Goal: Contribute content: Contribute content

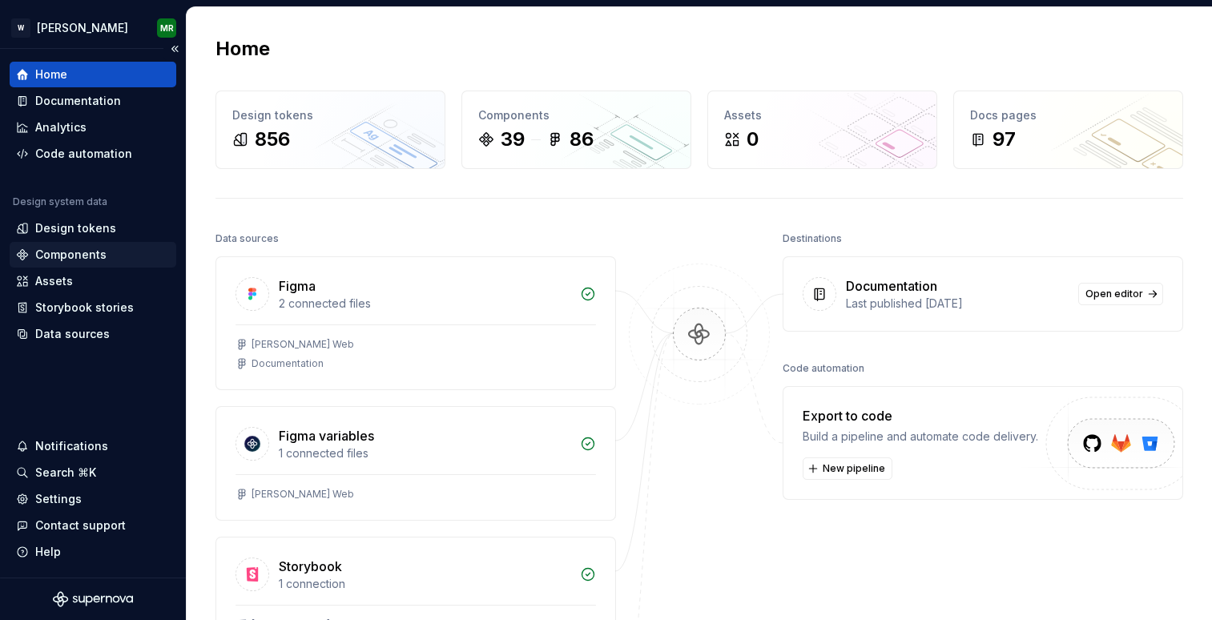
click at [71, 252] on div "Components" at bounding box center [70, 255] width 71 height 16
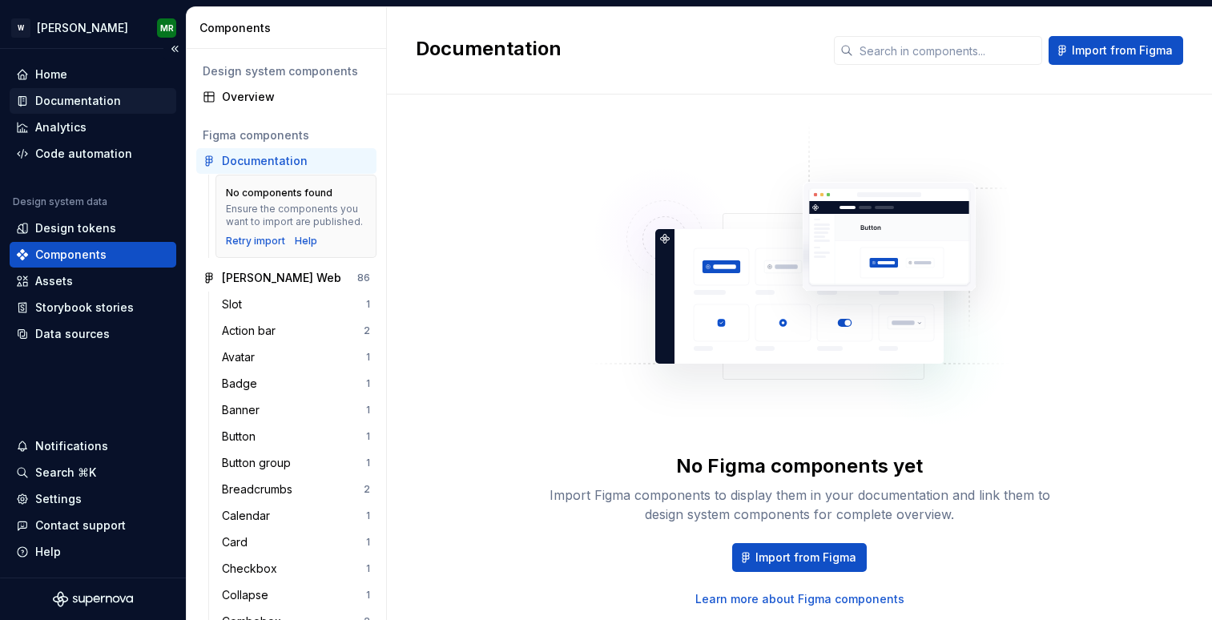
click at [75, 98] on div "Documentation" at bounding box center [78, 101] width 86 height 16
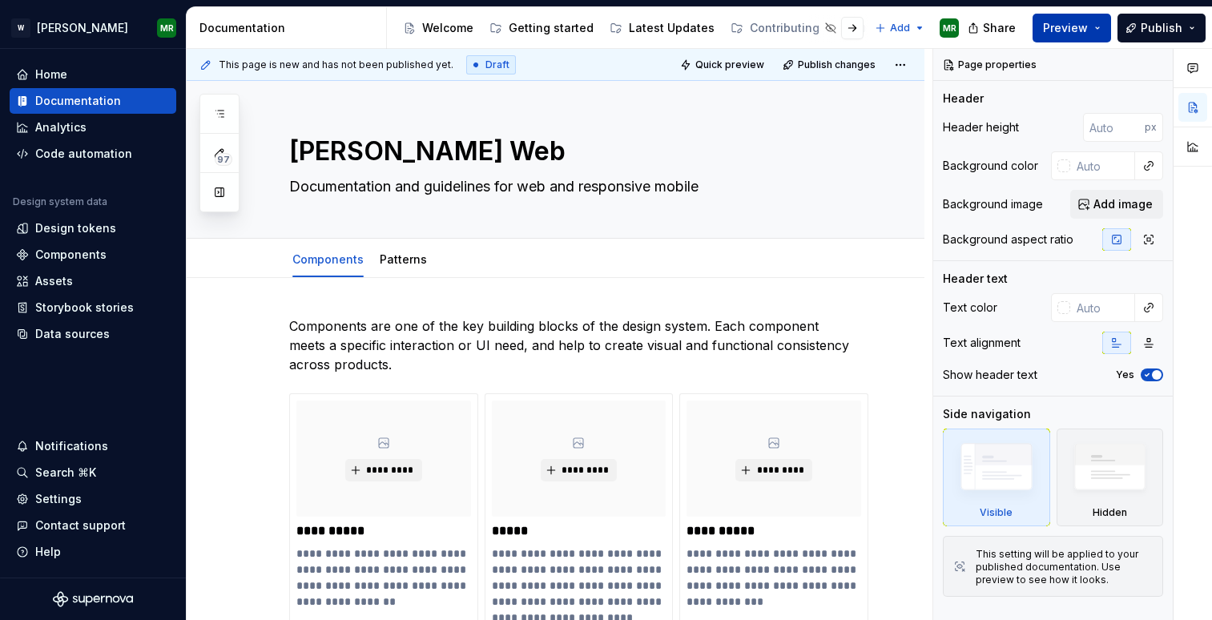
click at [1081, 26] on span "Preview" at bounding box center [1065, 28] width 45 height 16
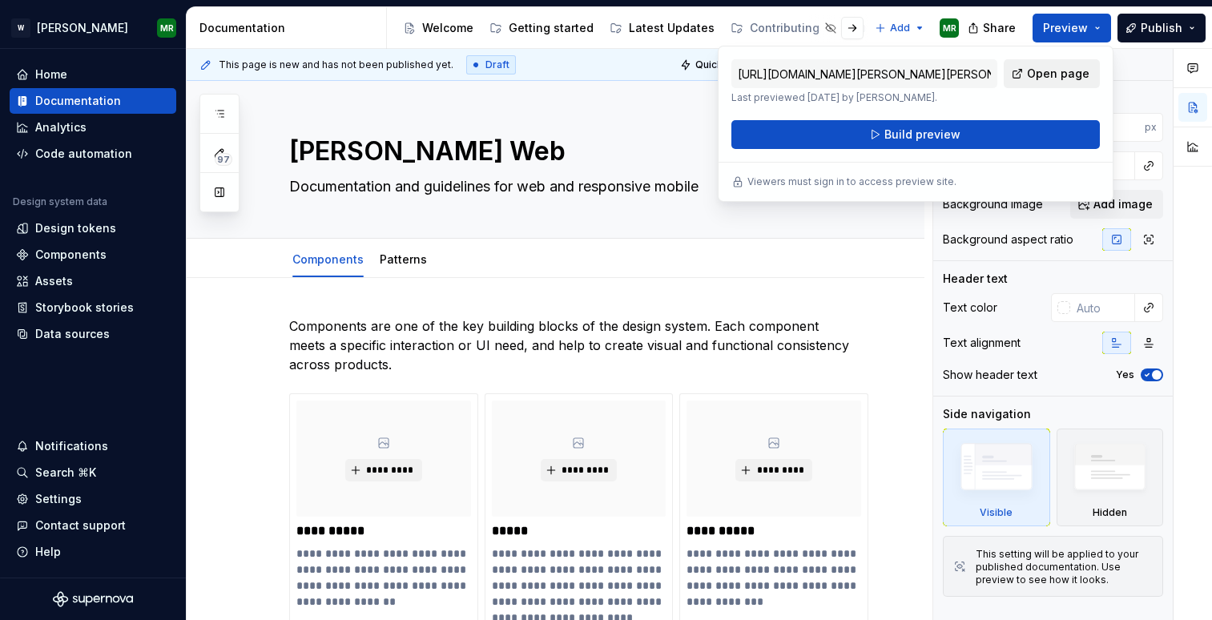
click at [1036, 79] on span "Open page" at bounding box center [1058, 74] width 63 height 16
click at [1084, 29] on span "Preview" at bounding box center [1065, 28] width 45 height 16
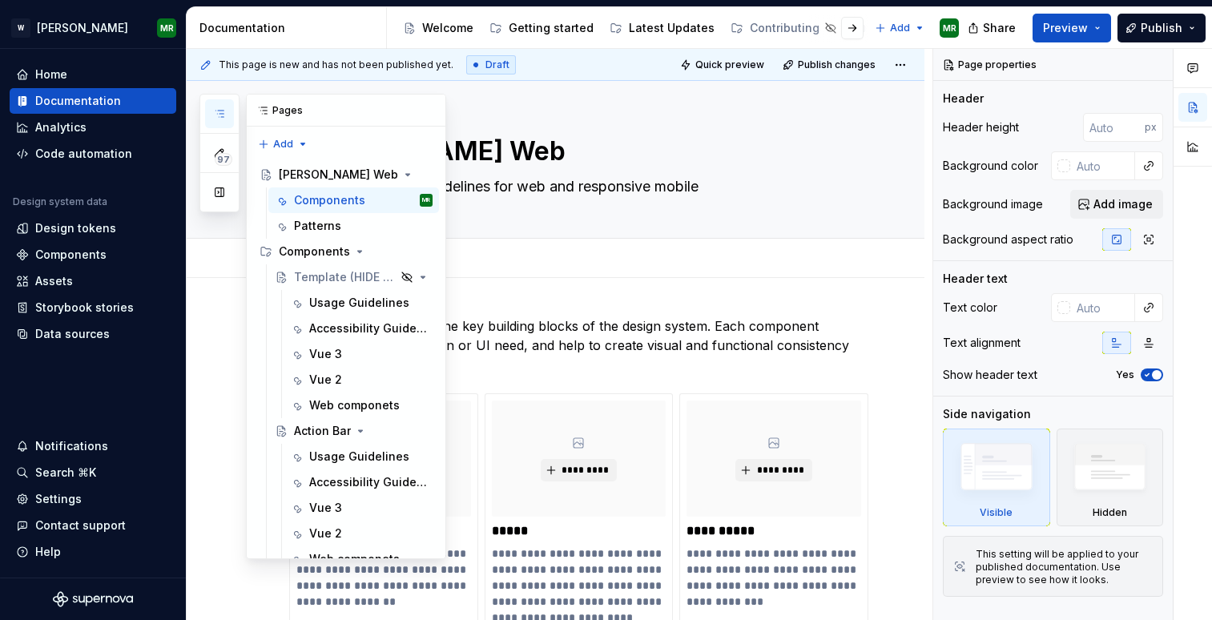
click at [220, 115] on icon "button" at bounding box center [219, 113] width 13 height 13
click at [401, 275] on button "Page tree" at bounding box center [399, 277] width 22 height 22
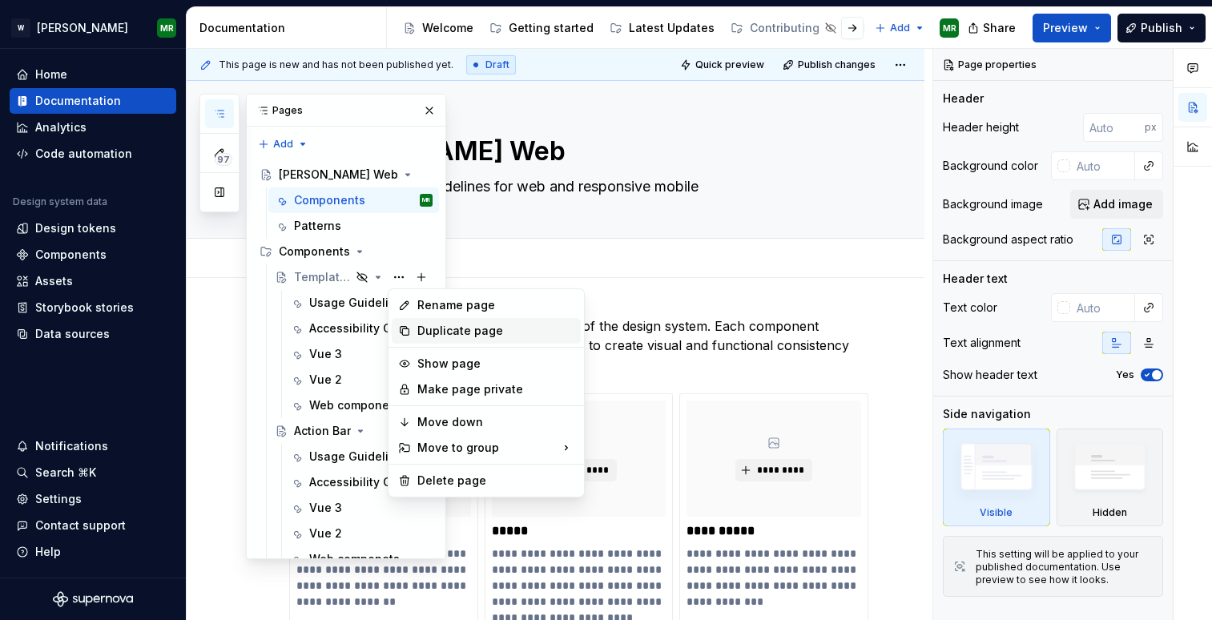
click at [438, 331] on div "Duplicate page" at bounding box center [495, 331] width 157 height 16
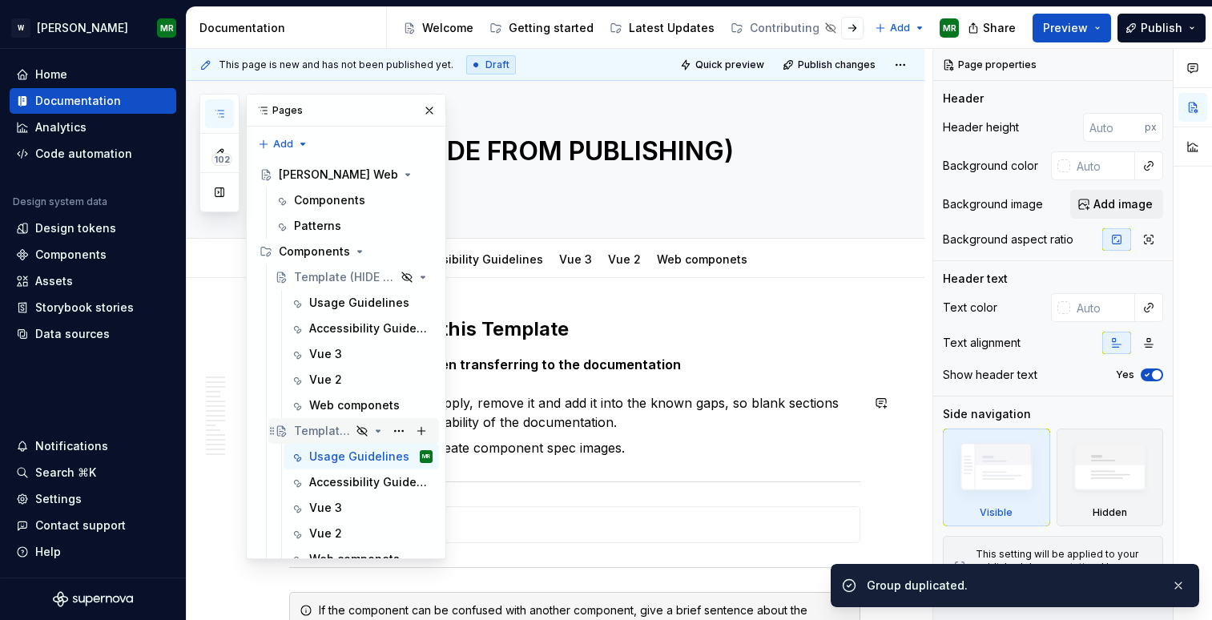
click at [321, 424] on div "Template (HIDE FROM PUBLISHING)" at bounding box center [322, 431] width 57 height 16
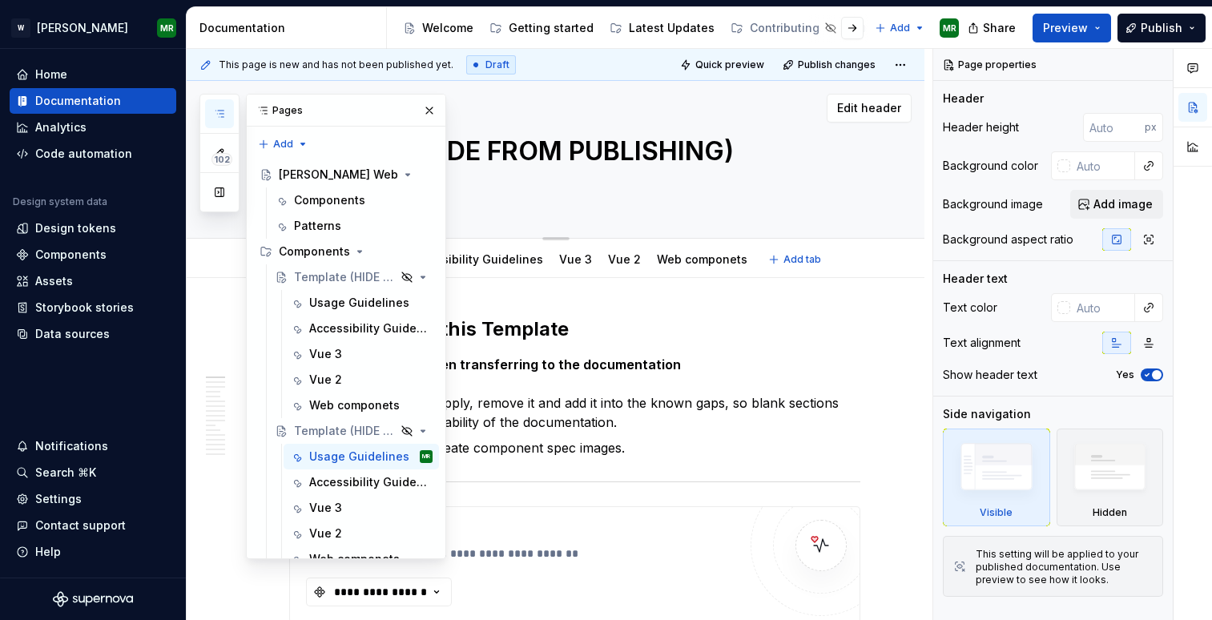
click at [679, 154] on textarea "Template (HIDE FROM PUBLISHING)" at bounding box center [571, 151] width 571 height 38
type textarea "*"
type textarea "F"
type textarea "*"
type textarea "Fi"
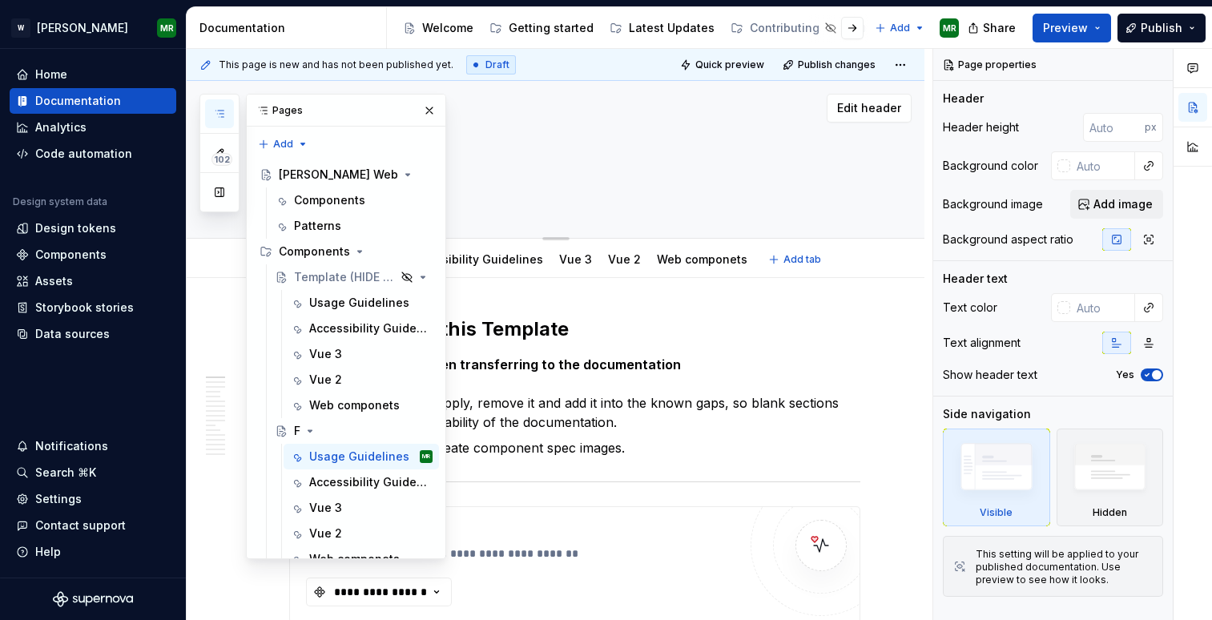
type textarea "*"
type textarea "Fil"
type textarea "*"
type textarea "File"
type textarea "*"
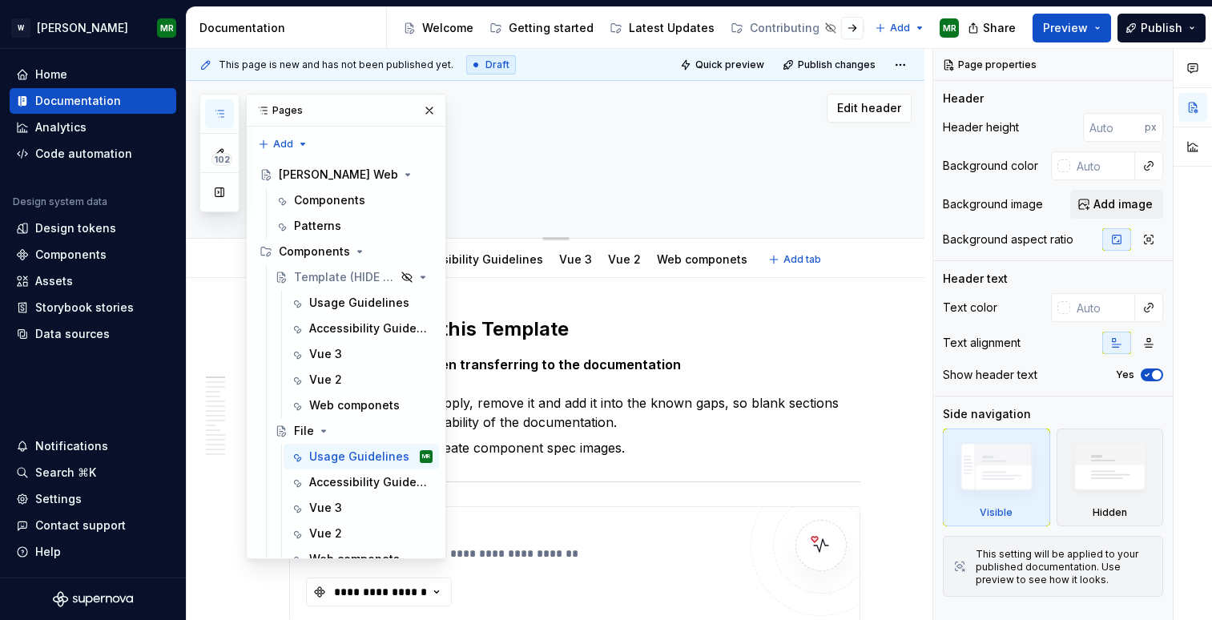
type textarea "File"
type textarea "*"
type textarea "File u"
type textarea "*"
type textarea "File up"
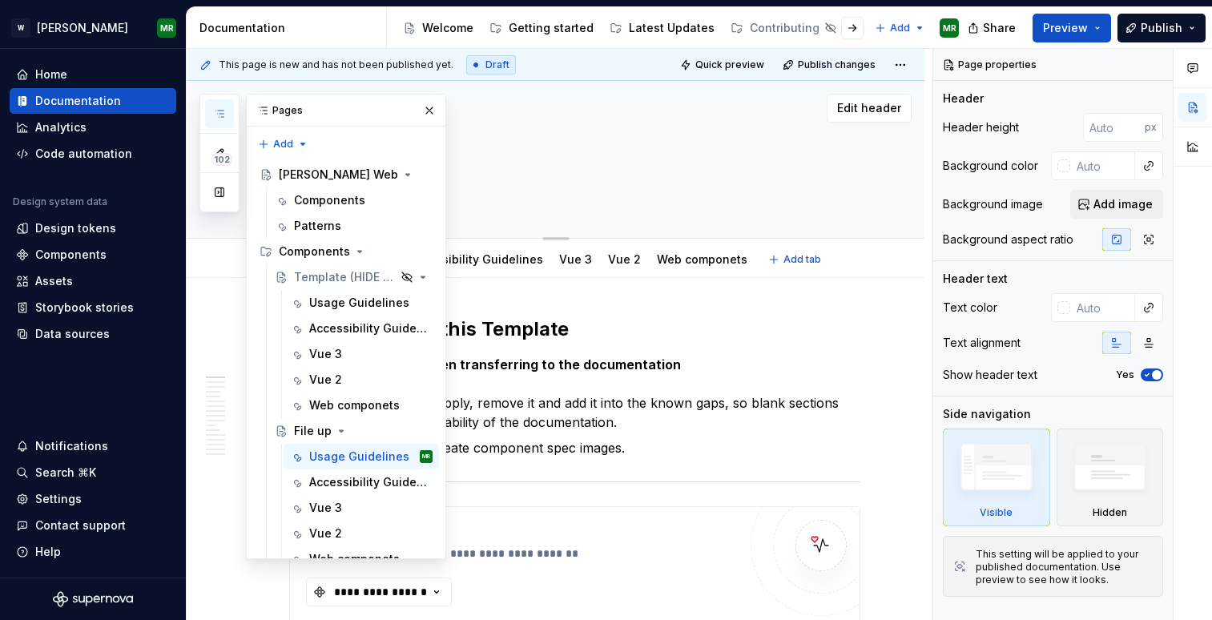
type textarea "*"
type textarea "File upl"
type textarea "*"
type textarea "File uplo"
type textarea "*"
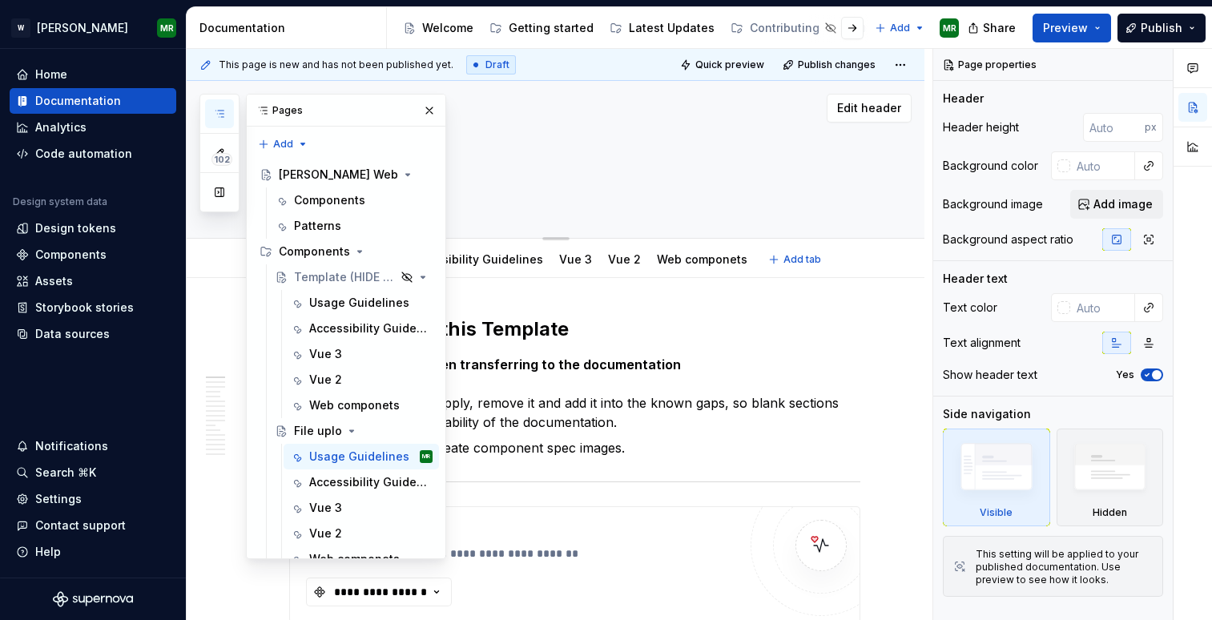
type textarea "File uploa"
type textarea "*"
type textarea "File upload"
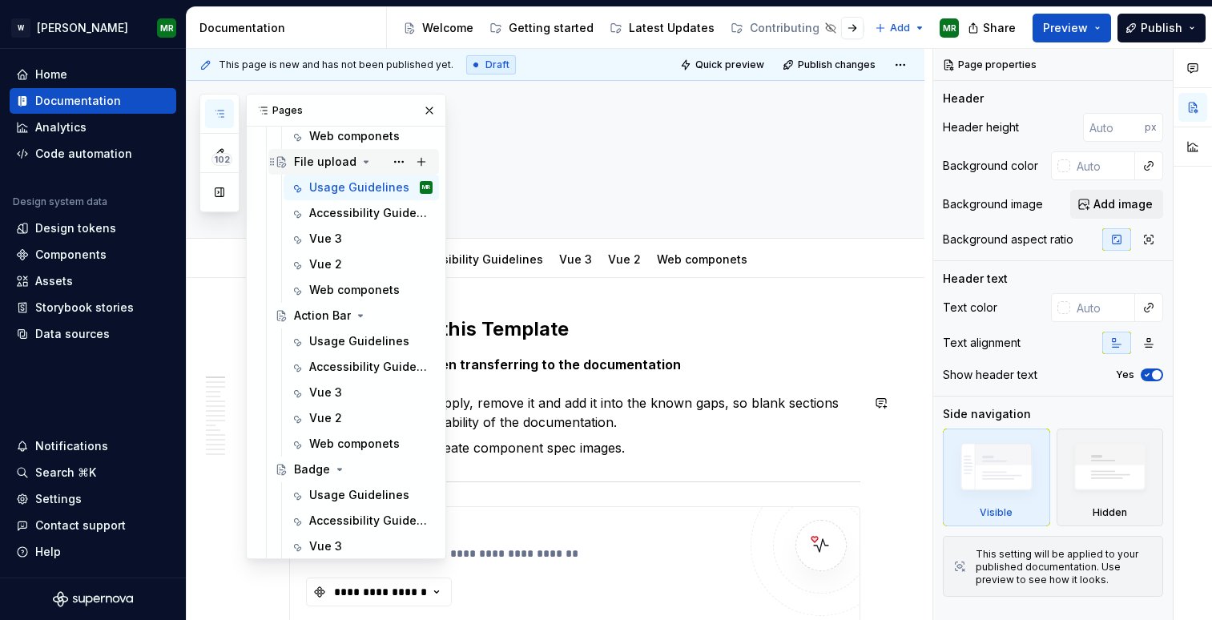
scroll to position [275, 0]
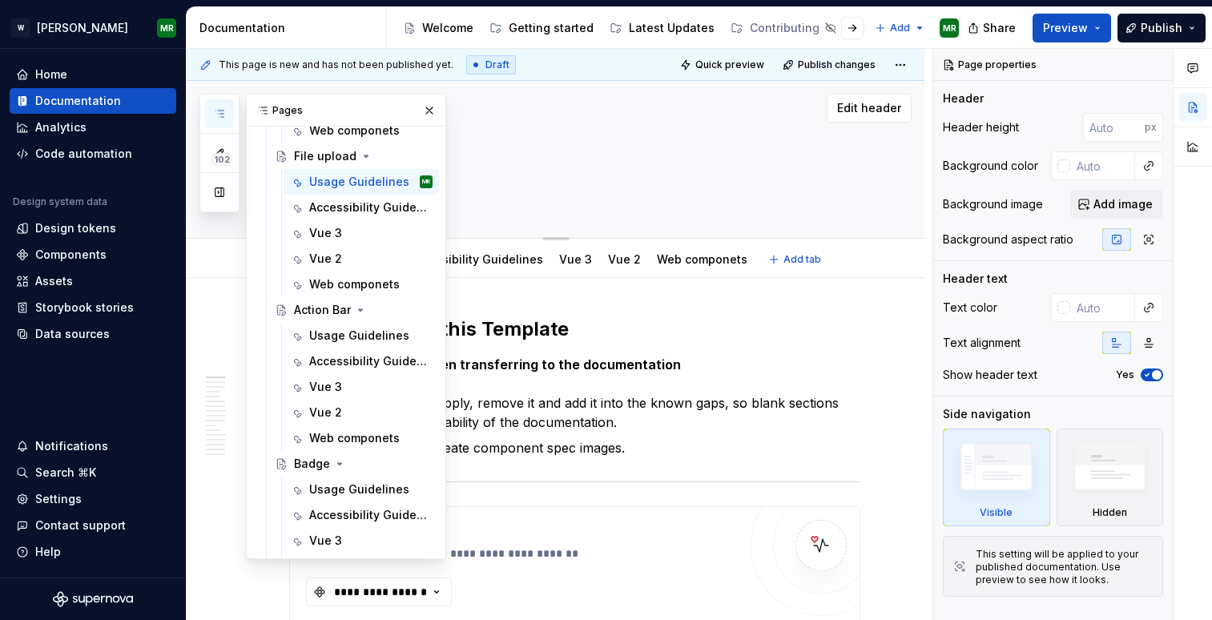
click at [532, 154] on textarea "File upload" at bounding box center [571, 151] width 571 height 38
type textarea "*"
type textarea "File upload"
click at [213, 115] on icon "button" at bounding box center [219, 113] width 13 height 13
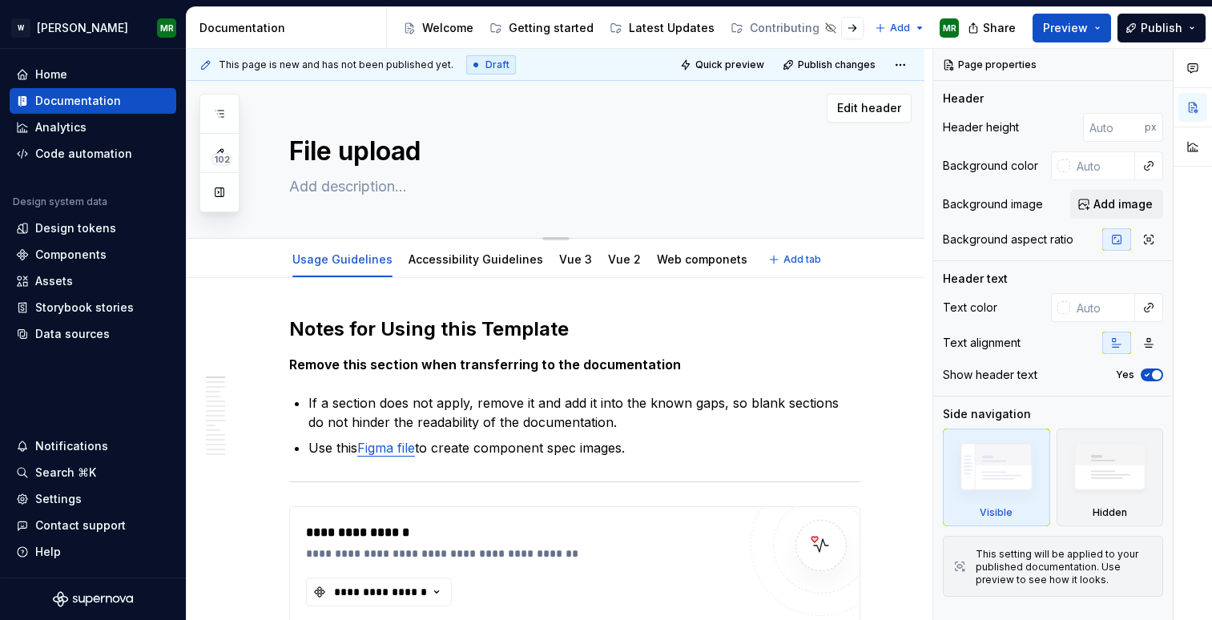
click at [348, 149] on textarea "File upload" at bounding box center [571, 151] width 571 height 38
type textarea "*"
type textarea "File pload"
type textarea "*"
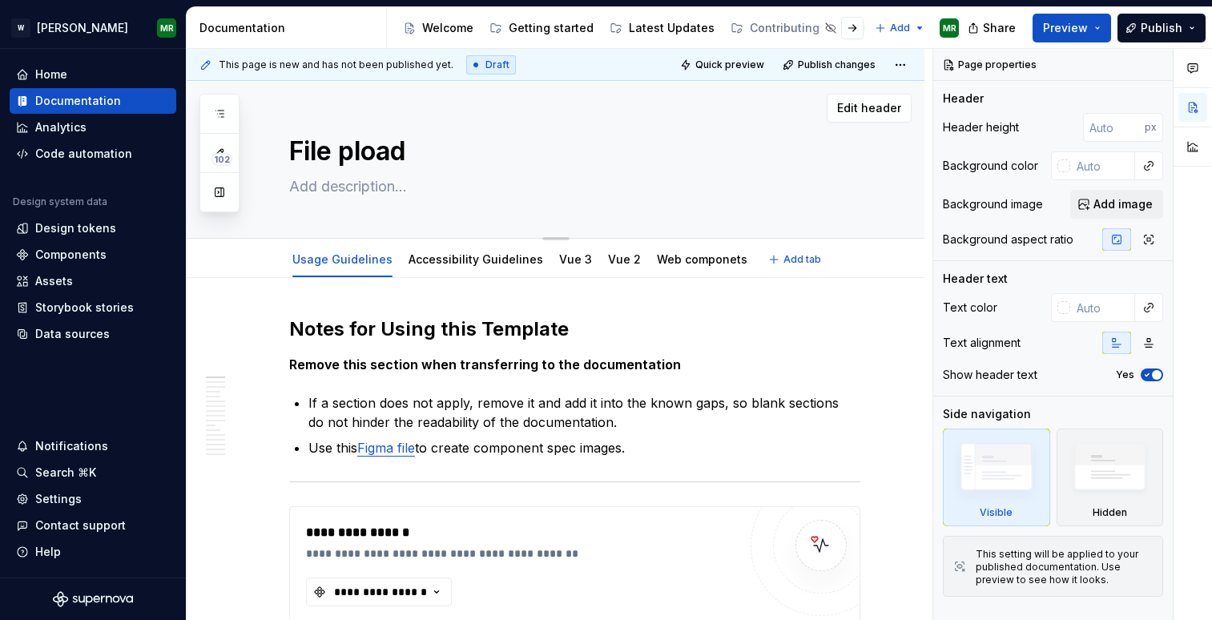
type textarea "File Upload"
type textarea "*"
type textarea "File Upload"
click at [329, 187] on textarea at bounding box center [571, 187] width 571 height 26
paste textarea "A file upload allows the user to choose one or more files from their device sto…"
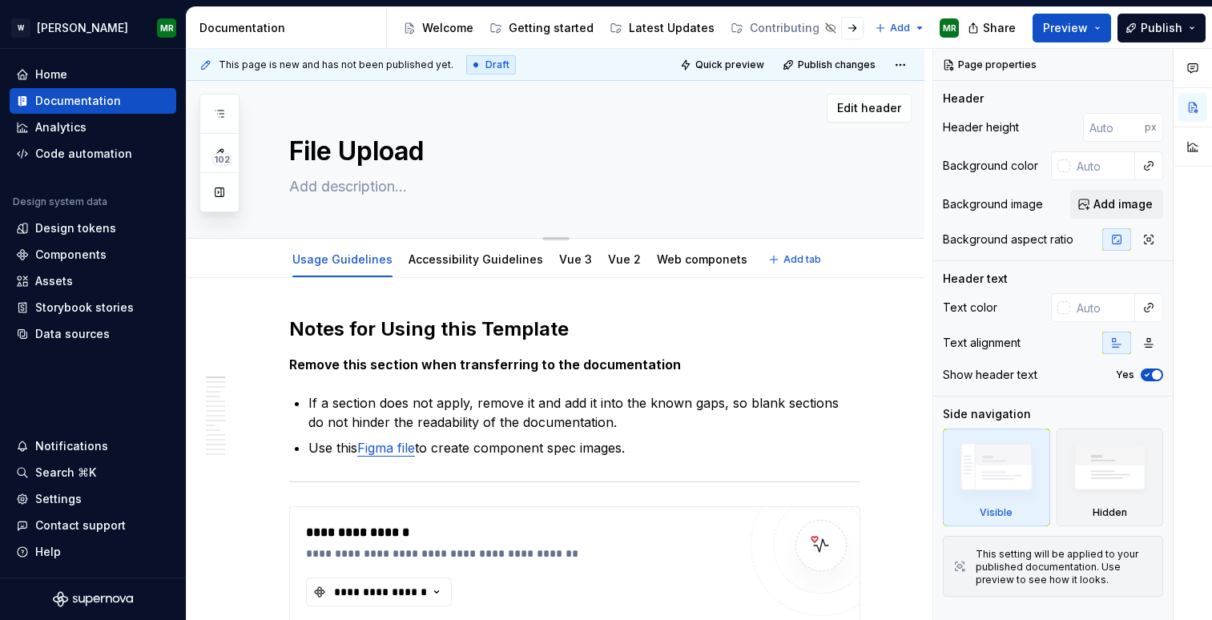
type textarea "*"
type textarea "A file upload allows the user to choose one or more files from their device sto…"
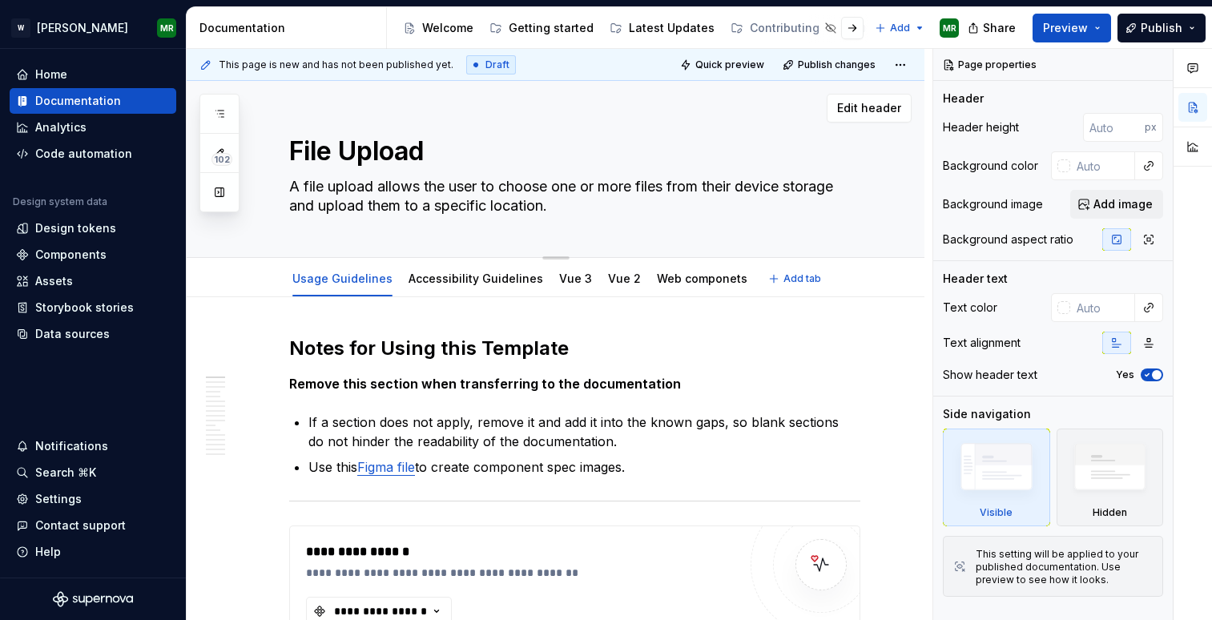
type textarea "*"
type textarea "A file upload allows the user to choose one or more files from their device sto…"
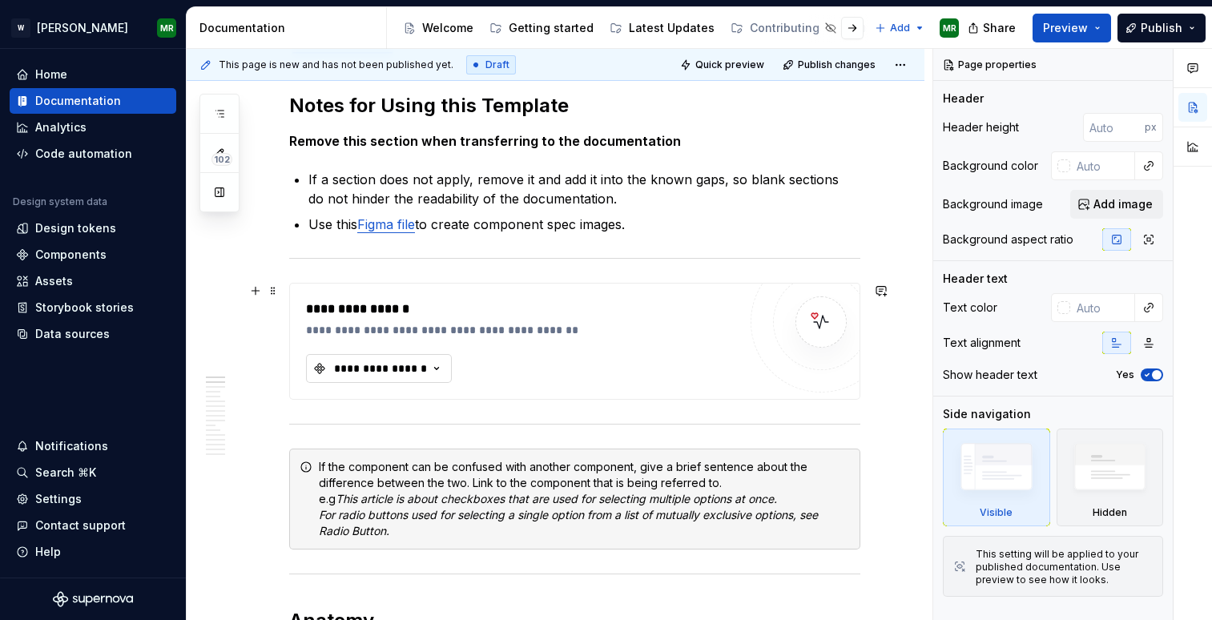
scroll to position [251, 0]
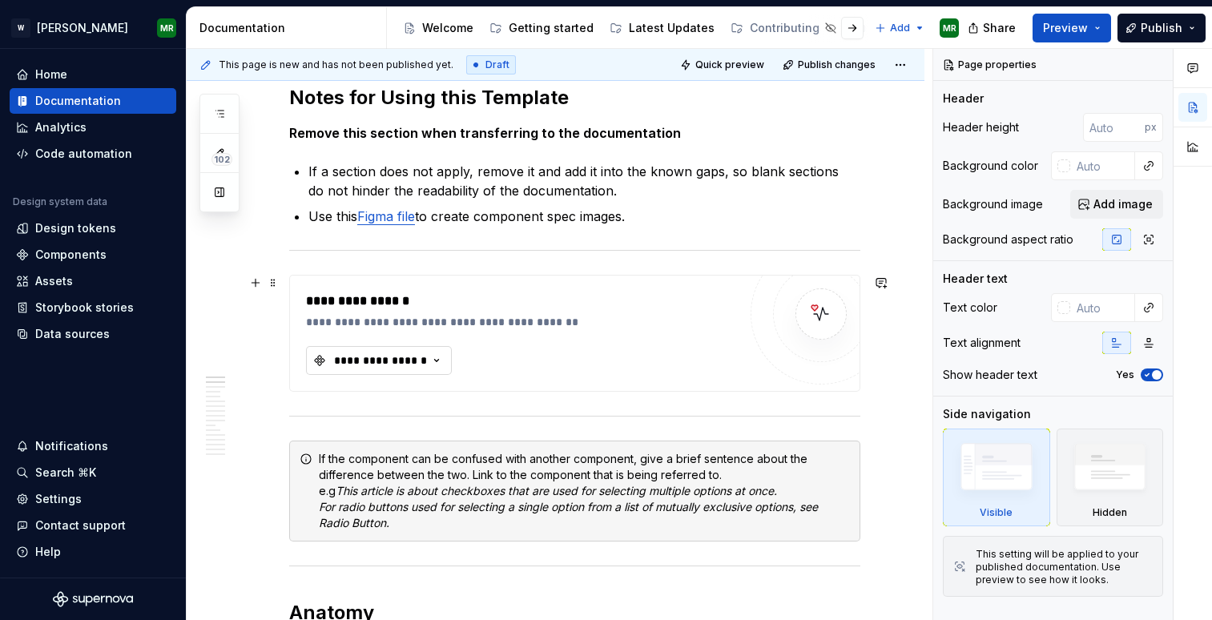
click at [417, 357] on div "**********" at bounding box center [381, 361] width 96 height 16
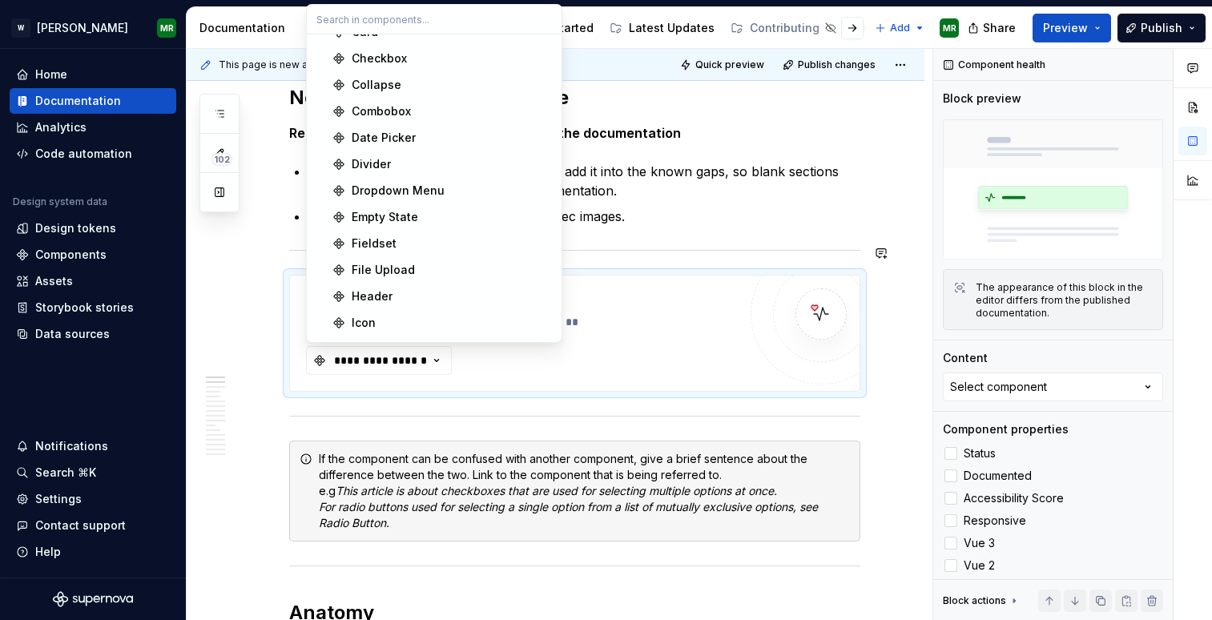
scroll to position [239, 0]
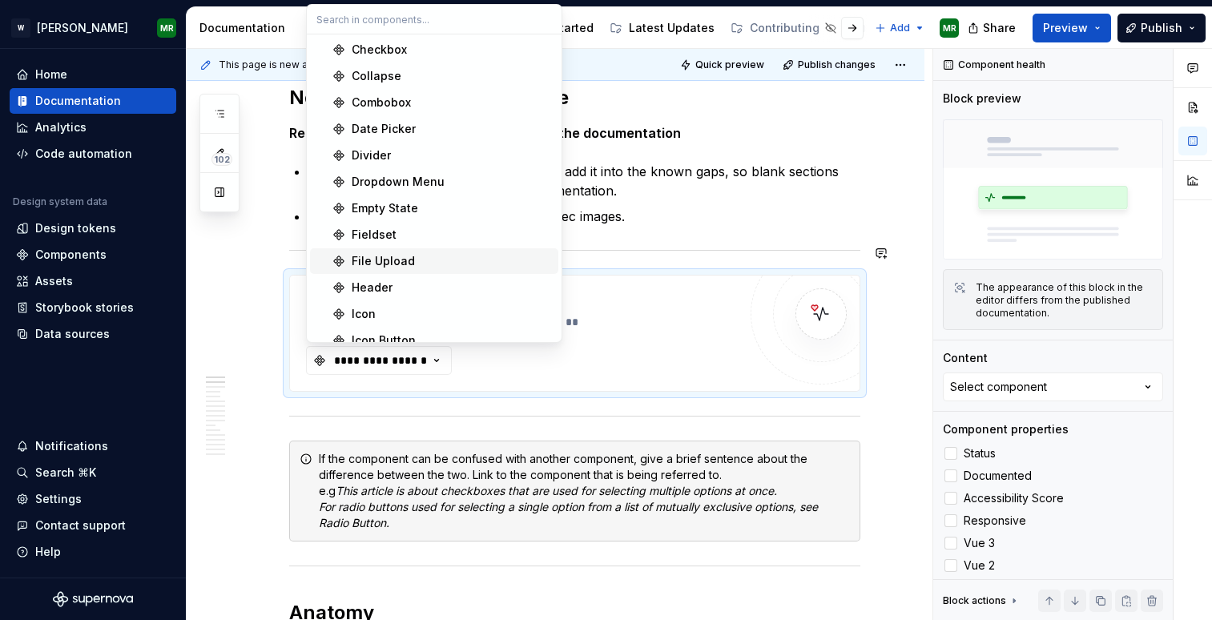
click at [399, 258] on div "File Upload" at bounding box center [383, 261] width 63 height 16
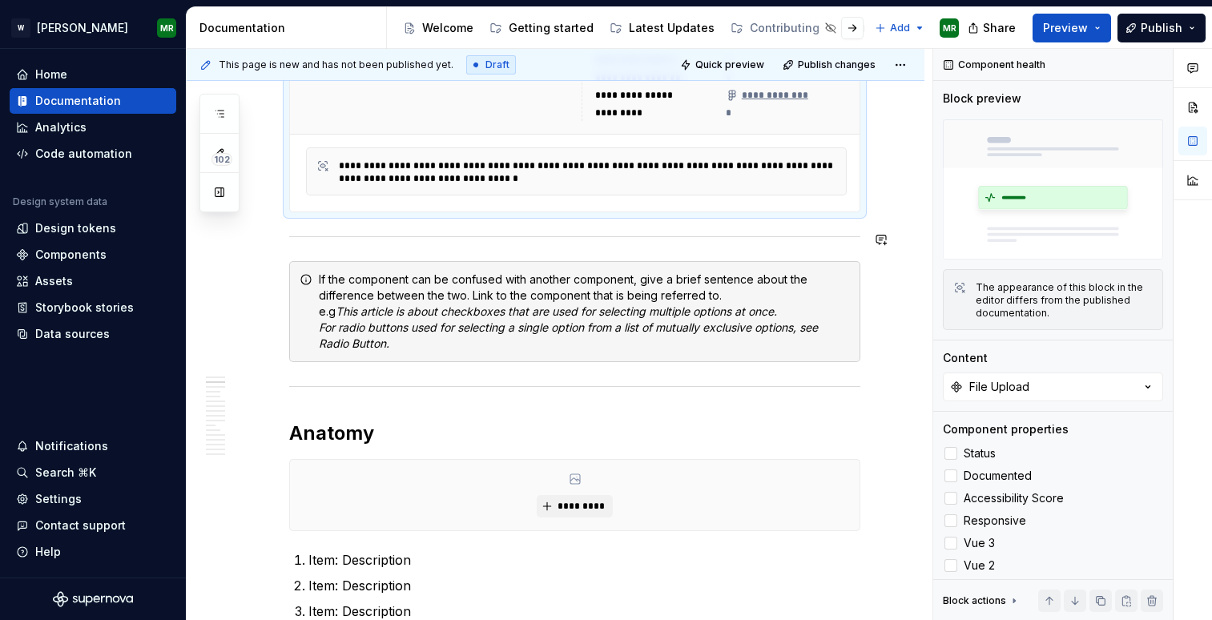
scroll to position [664, 0]
type textarea "*"
